Goal: Feedback & Contribution: Contribute content

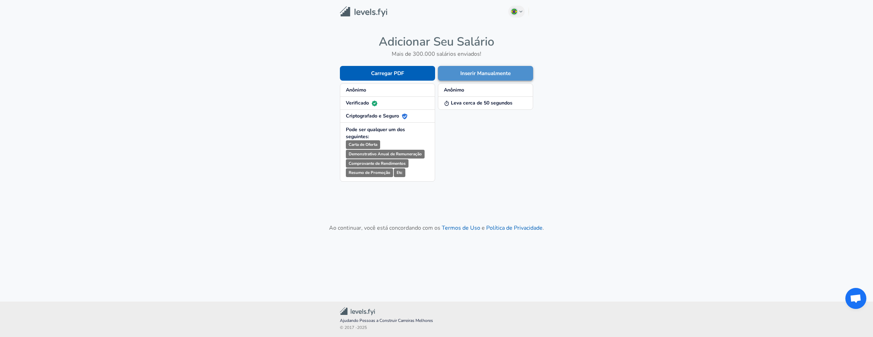
click at [479, 74] on button "Inserir Manualmente" at bounding box center [485, 73] width 95 height 15
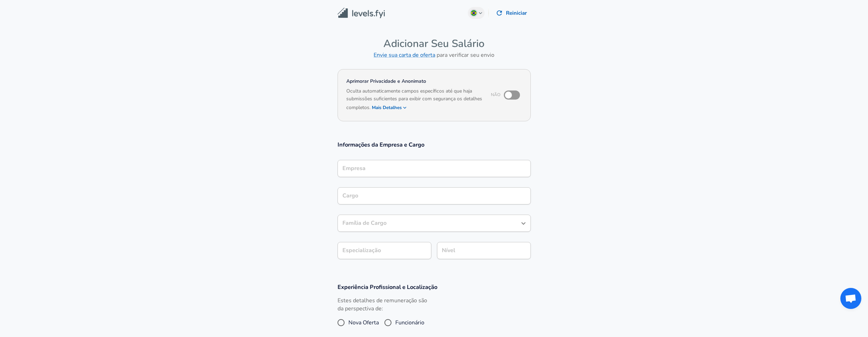
click at [383, 169] on input "Empresa" at bounding box center [434, 168] width 187 height 11
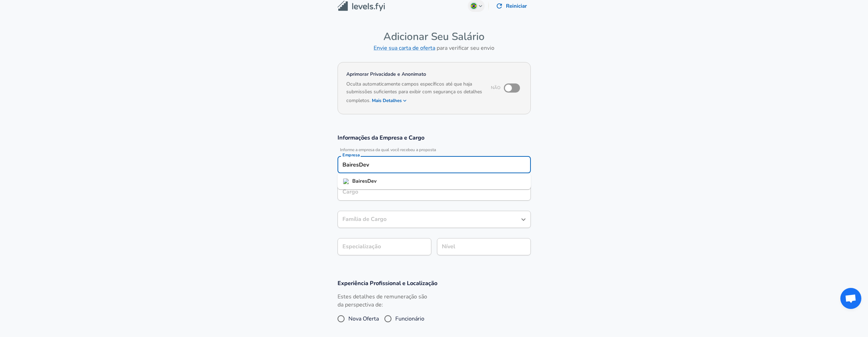
click at [378, 181] on li "BairesDev" at bounding box center [434, 181] width 193 height 11
type input "BairesDev"
click at [366, 190] on input "Cargo" at bounding box center [434, 191] width 187 height 11
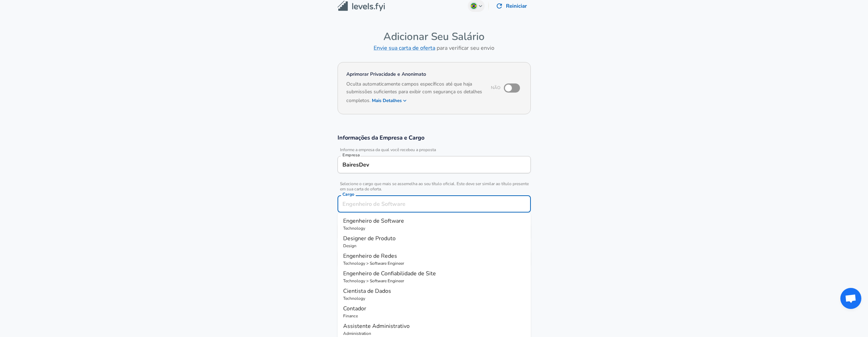
scroll to position [21, 0]
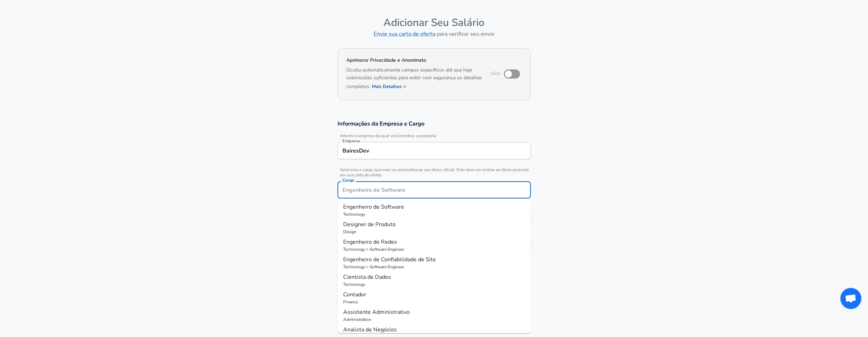
click at [381, 207] on span "Engenheiro de Software" at bounding box center [373, 207] width 61 height 8
type input "Engenheiro de Software"
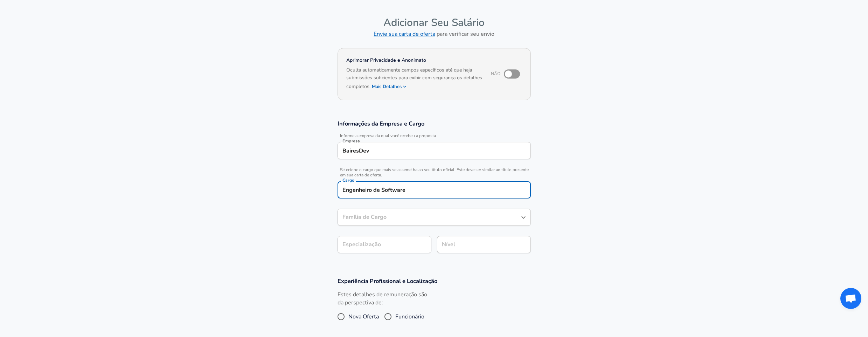
type input "Engenheiro de Software"
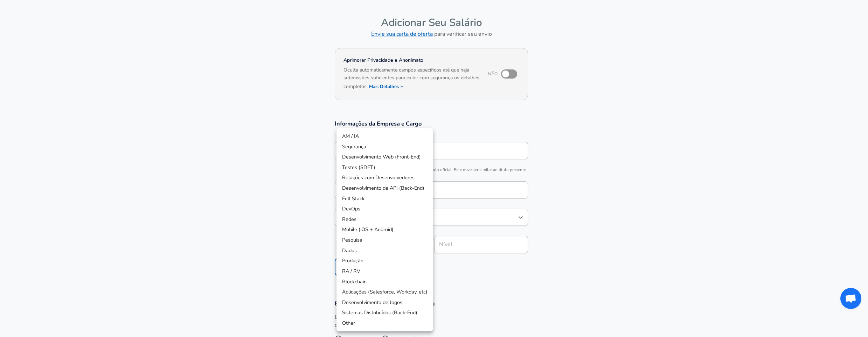
click at [373, 244] on body "Portuguese ([GEOGRAPHIC_DATA]) Change Reiniciar Adicionar Seu Salário Envie sua…" at bounding box center [434, 147] width 868 height 337
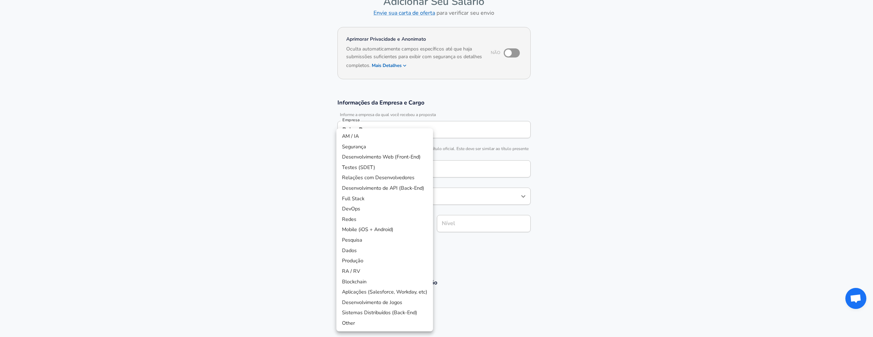
click at [408, 189] on li "Desenvolvimento de API (Back-End)" at bounding box center [385, 188] width 97 height 11
type input "API Development (Back-End)"
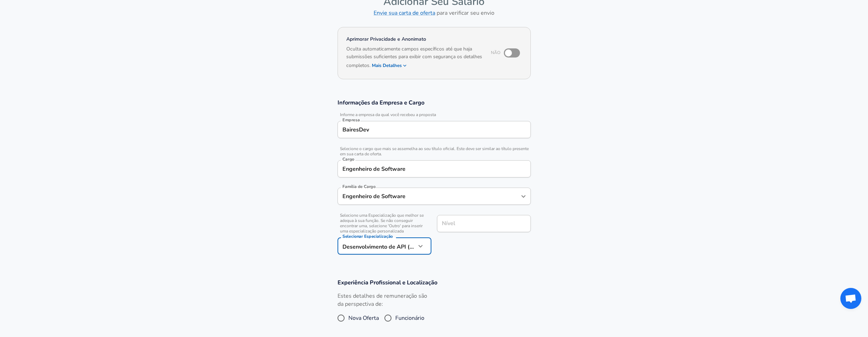
click at [485, 223] on input "Nível" at bounding box center [484, 223] width 88 height 11
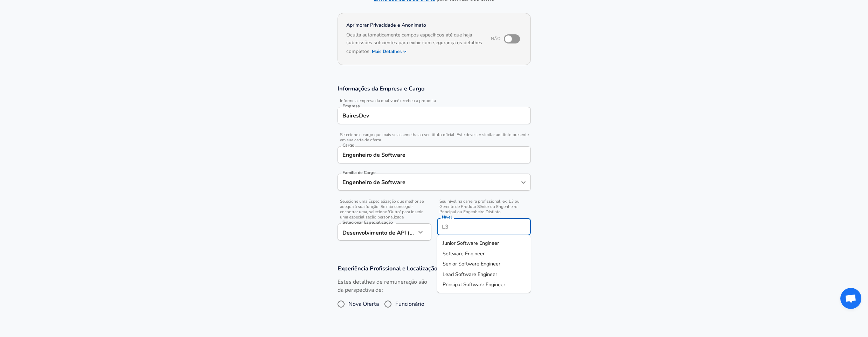
click at [471, 286] on span "Principal Software Engineer" at bounding box center [474, 284] width 63 height 7
type input "Principal Software Engineer"
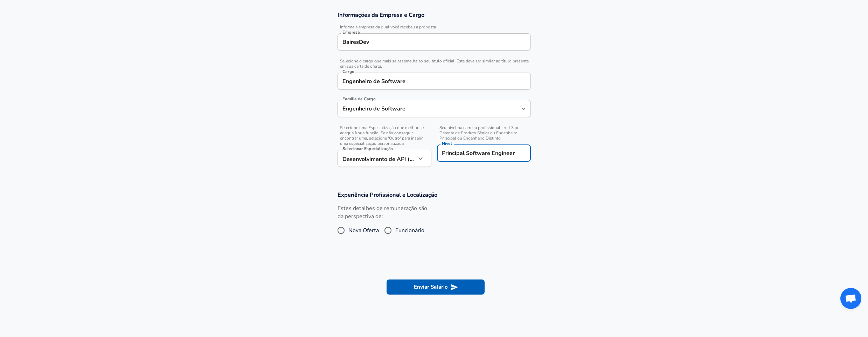
scroll to position [140, 0]
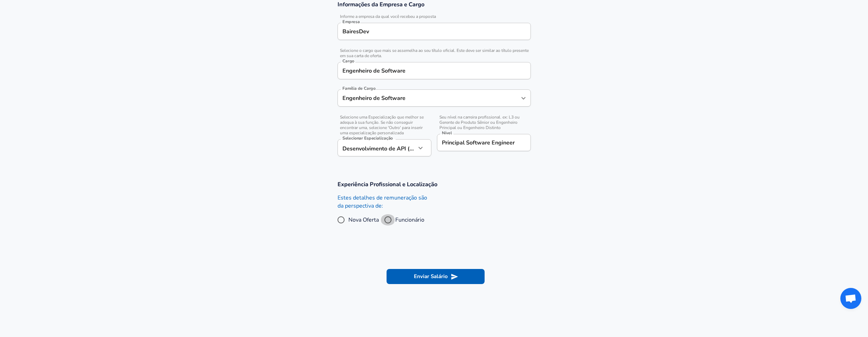
click at [388, 218] on input "Funcionário" at bounding box center [388, 219] width 15 height 11
radio input "true"
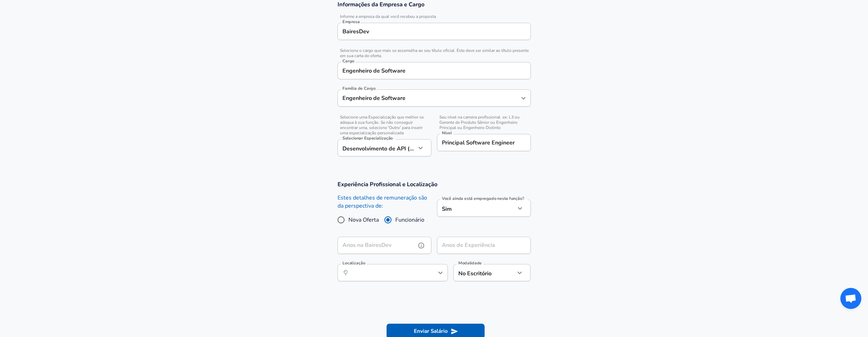
click at [369, 245] on input "Anos na BairesDev" at bounding box center [377, 244] width 78 height 17
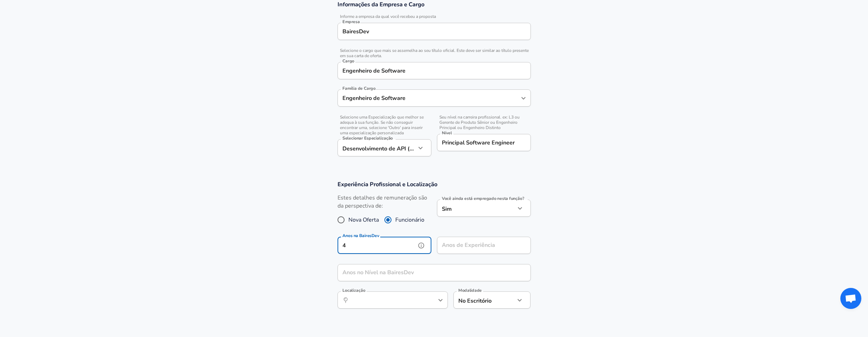
type input "4"
click at [469, 246] on input "Anos de Experiência" at bounding box center [476, 244] width 78 height 17
type input "20"
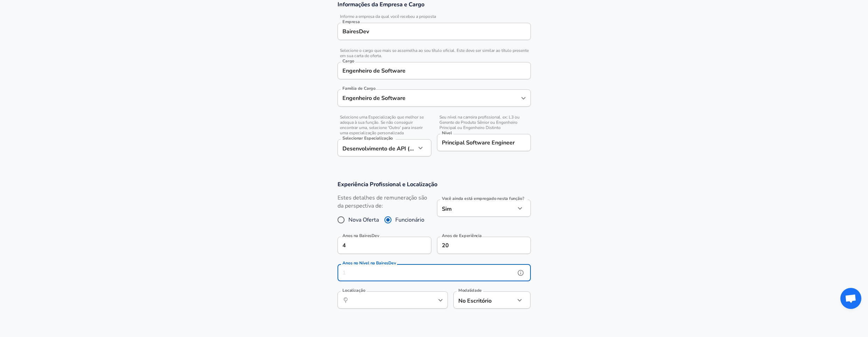
scroll to position [182, 0]
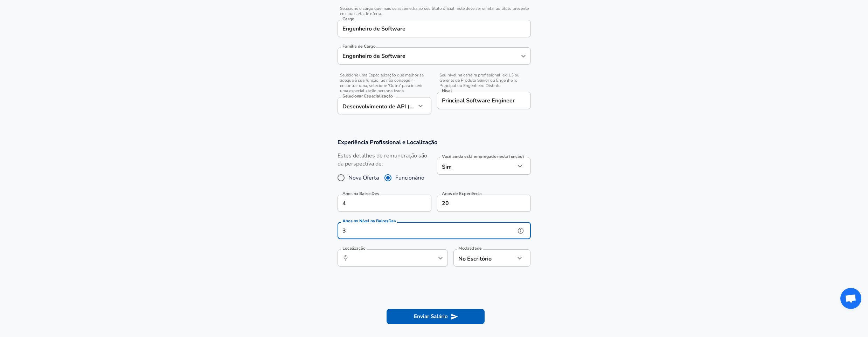
type input "3"
click at [403, 261] on input "Localização" at bounding box center [385, 257] width 72 height 11
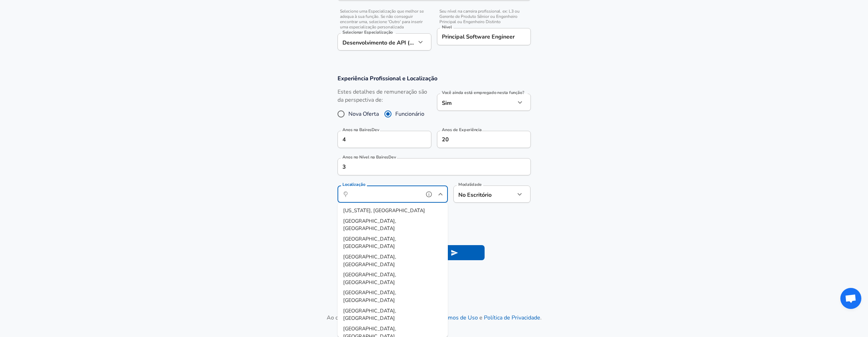
scroll to position [224, 0]
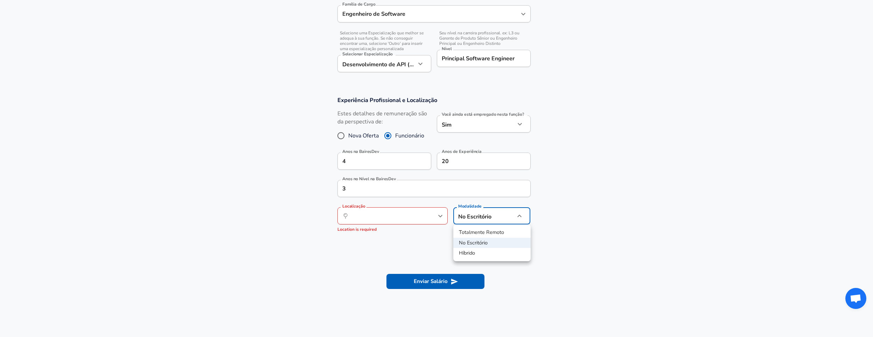
click at [479, 234] on li "Totalmente Remoto" at bounding box center [492, 232] width 77 height 11
type input "remote"
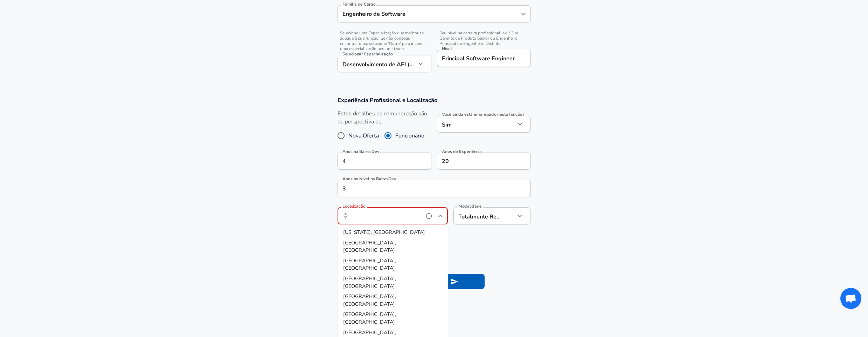
click at [396, 216] on input "Localização" at bounding box center [385, 215] width 72 height 11
type input "bra"
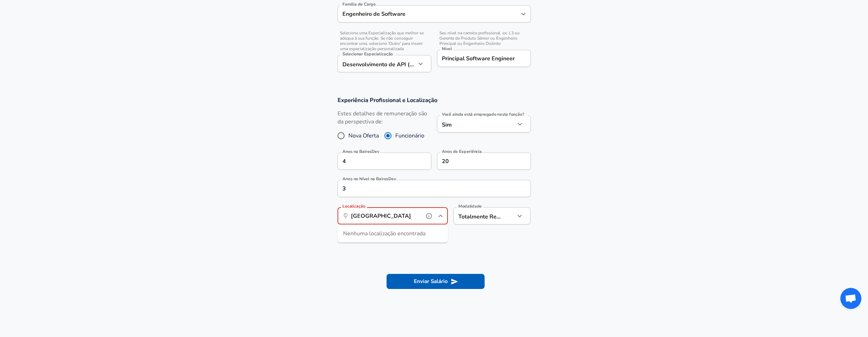
type input "Rio"
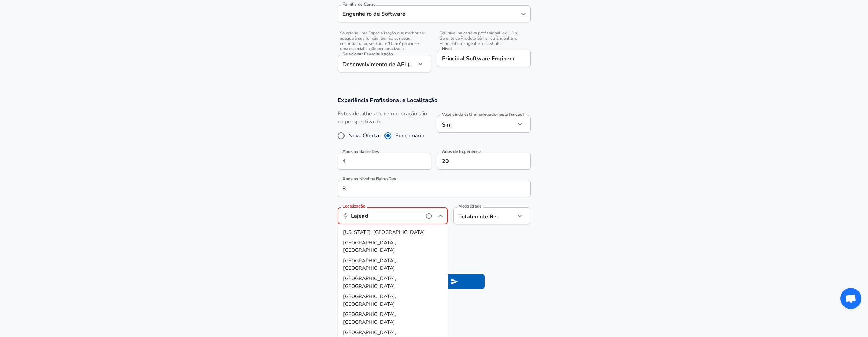
type input "Lajeado"
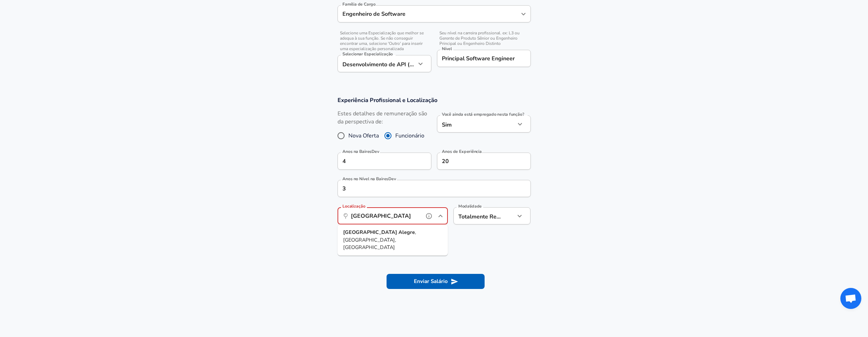
click at [411, 225] on ul "[GEOGRAPHIC_DATA] , [GEOGRAPHIC_DATA], [GEOGRAPHIC_DATA]" at bounding box center [393, 239] width 110 height 31
click at [409, 228] on li "[GEOGRAPHIC_DATA] , [GEOGRAPHIC_DATA], [GEOGRAPHIC_DATA]" at bounding box center [393, 240] width 110 height 26
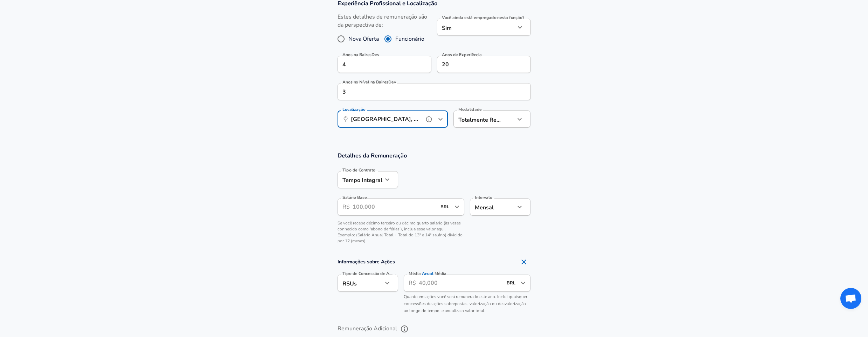
scroll to position [350, 0]
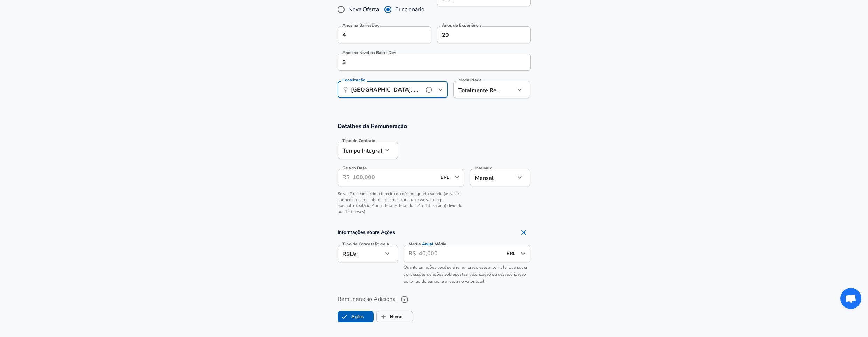
type input "[GEOGRAPHIC_DATA], [GEOGRAPHIC_DATA], [GEOGRAPHIC_DATA]"
click at [382, 178] on input "Salário Base" at bounding box center [395, 177] width 84 height 17
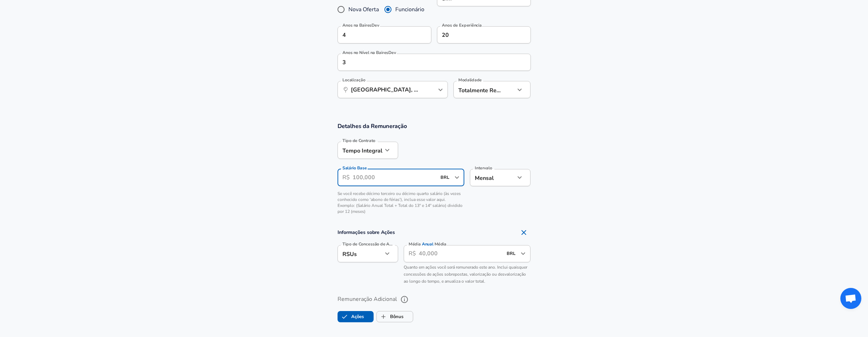
click at [456, 175] on icon "Open" at bounding box center [457, 177] width 8 height 8
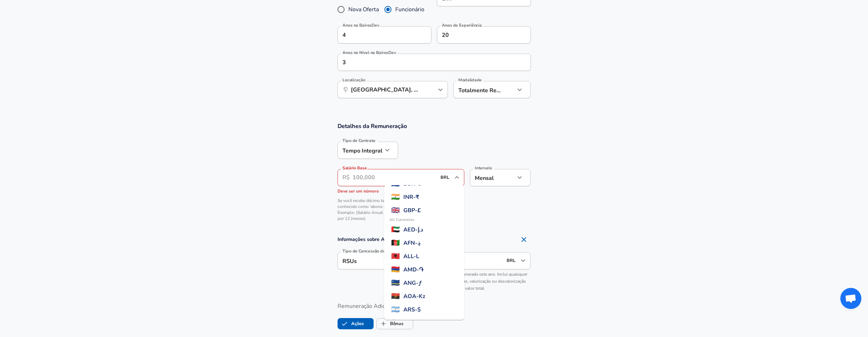
scroll to position [0, 0]
click at [420, 198] on span "USD - $" at bounding box center [412, 200] width 18 height 8
type input "USD"
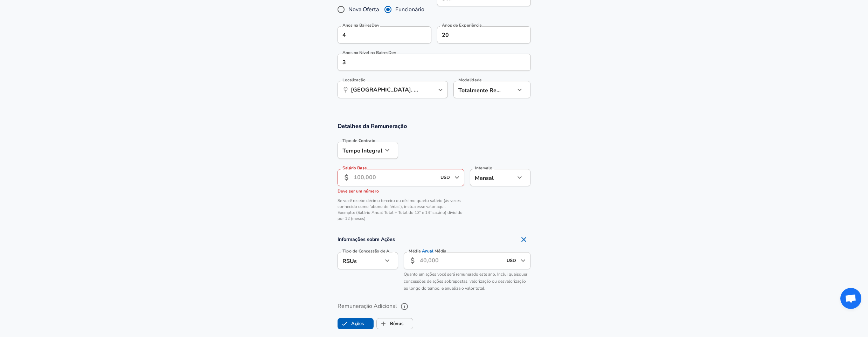
click at [384, 179] on input "Salário Base" at bounding box center [395, 177] width 83 height 17
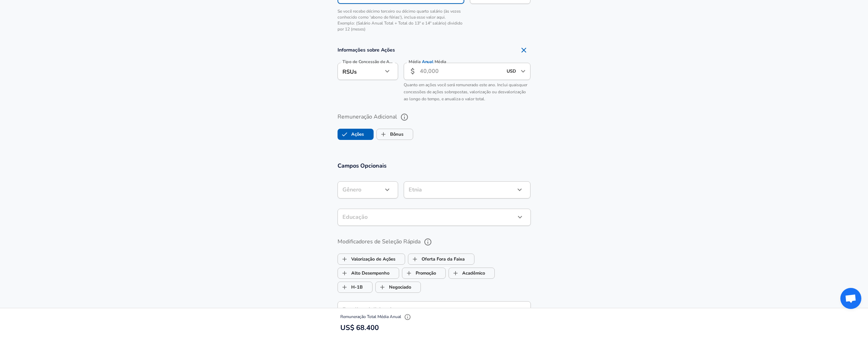
scroll to position [560, 0]
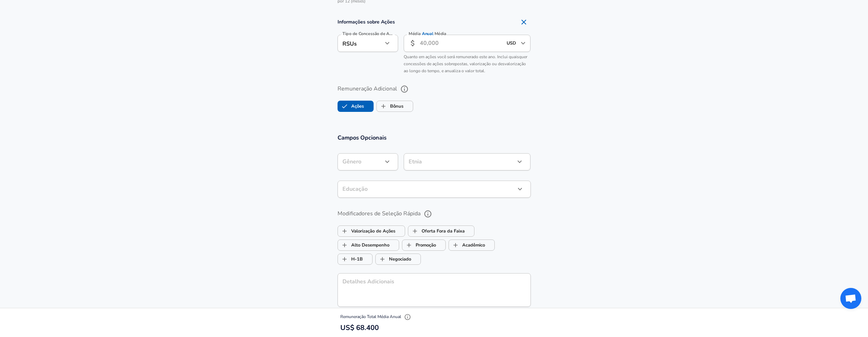
type input "5,700"
click at [387, 162] on icon "button" at bounding box center [387, 161] width 4 height 2
click at [349, 180] on li "Masculino" at bounding box center [368, 178] width 61 height 11
type input "[DEMOGRAPHIC_DATA]"
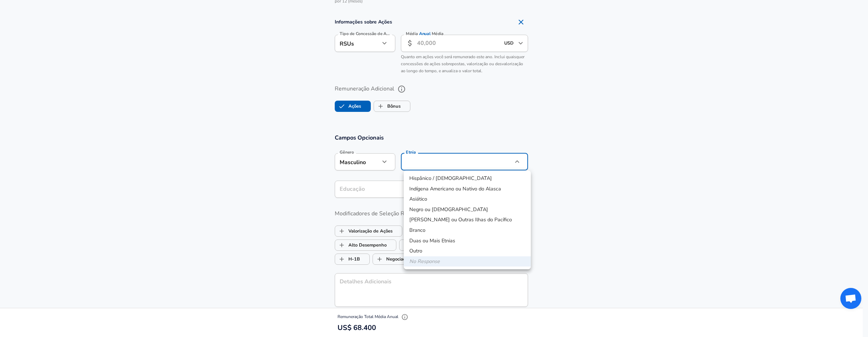
click at [454, 239] on li "Duas ou Mais Etnias" at bounding box center [467, 240] width 127 height 11
type input "Two or More Races"
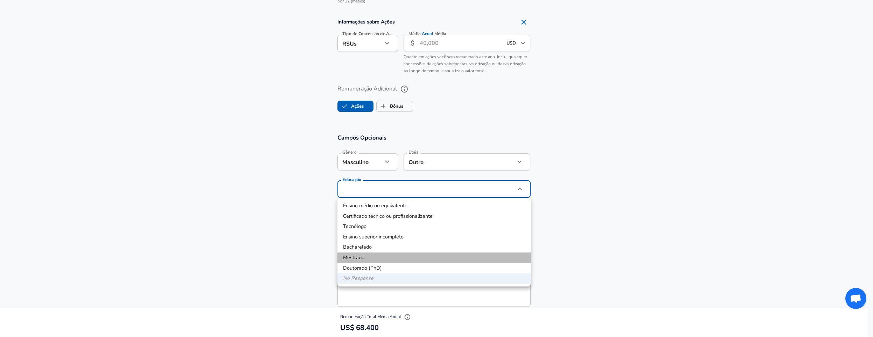
click at [393, 257] on li "Mestrado" at bounding box center [434, 257] width 193 height 11
type input "Masters degree"
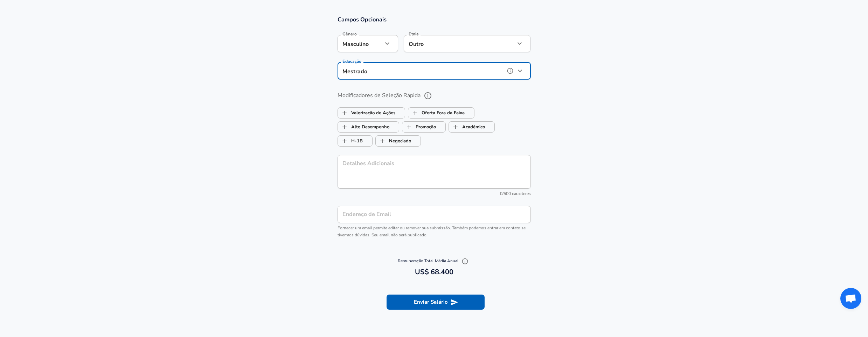
scroll to position [728, 0]
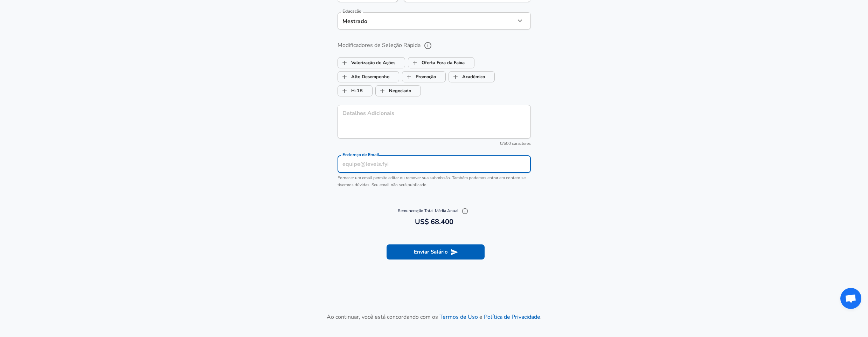
click at [412, 166] on input "Endereço de Email" at bounding box center [434, 164] width 193 height 17
type input "[PERSON_NAME][EMAIL_ADDRESS][DOMAIN_NAME]"
type input "Two or More Races"
click at [611, 218] on div "Remuneração Total Média Anual 68.400 US$ 68.400" at bounding box center [434, 216] width 868 height 29
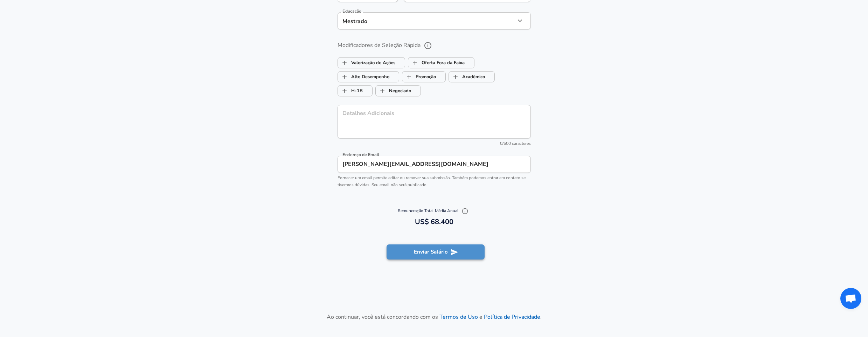
click at [435, 252] on button "Enviar Salário" at bounding box center [436, 251] width 98 height 15
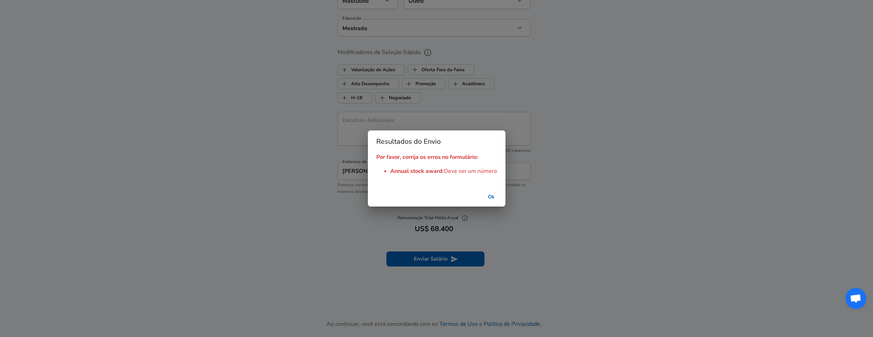
click at [490, 196] on button "Ok" at bounding box center [492, 197] width 22 height 13
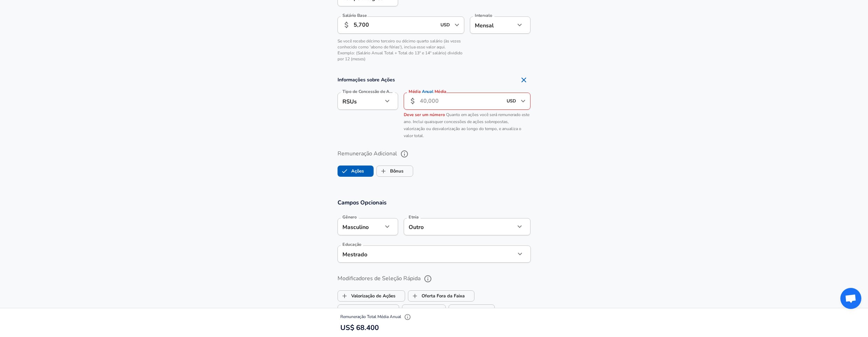
scroll to position [504, 0]
click at [526, 78] on icon "Remove Section" at bounding box center [524, 78] width 8 height 8
checkbox input "false"
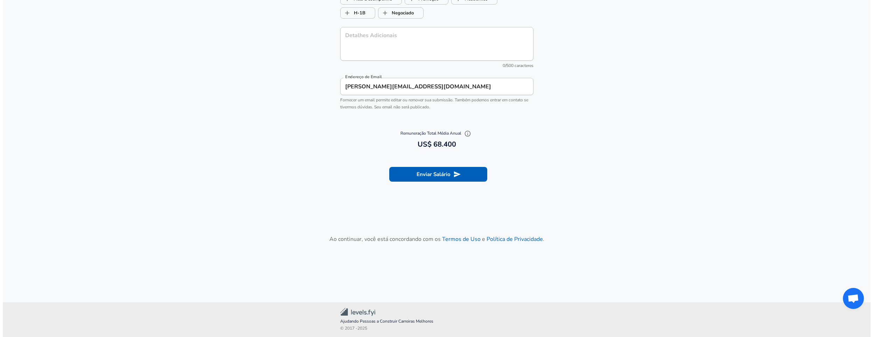
scroll to position [738, 0]
click at [439, 174] on button "Enviar Salário" at bounding box center [436, 173] width 98 height 15
